Goal: Task Accomplishment & Management: Complete application form

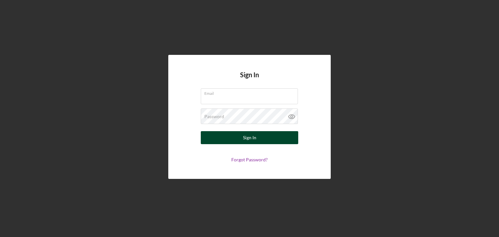
type input "[EMAIL_ADDRESS][DOMAIN_NAME]"
click at [247, 137] on div "Sign In" at bounding box center [249, 137] width 13 height 13
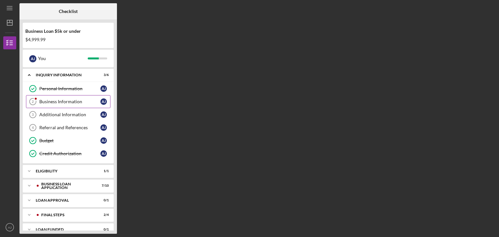
click at [69, 101] on div "Business Information" at bounding box center [69, 101] width 61 height 5
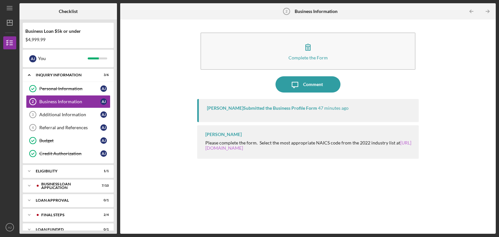
click at [241, 147] on link "[URL][DOMAIN_NAME]" at bounding box center [308, 145] width 206 height 11
